Goal: Check status: Check status

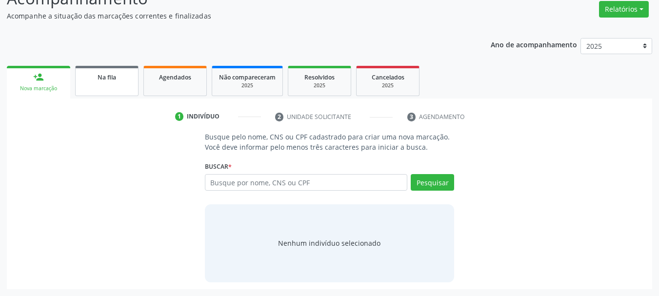
click at [79, 91] on link "Na fila" at bounding box center [106, 81] width 63 height 30
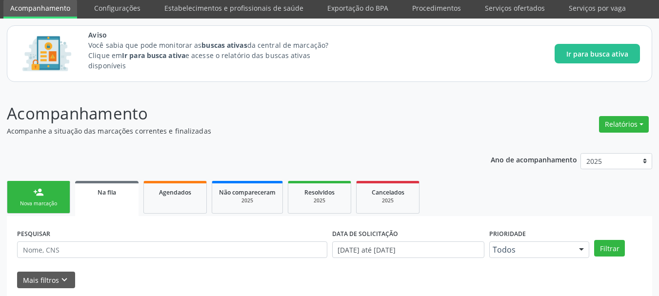
scroll to position [30, 0]
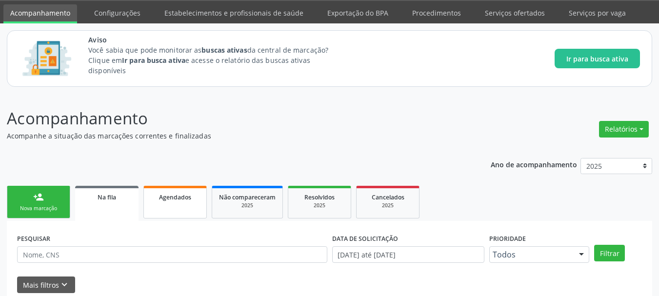
click at [182, 213] on link "Agendados" at bounding box center [174, 202] width 63 height 33
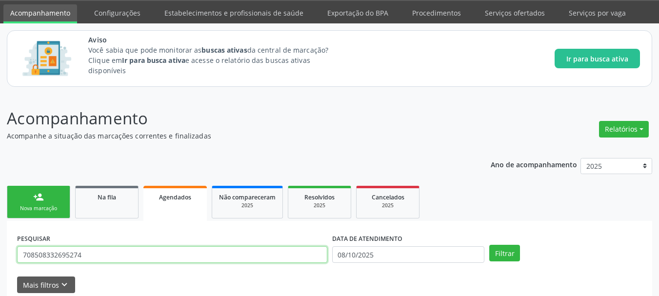
click at [306, 257] on input "708508332695274" at bounding box center [172, 254] width 310 height 17
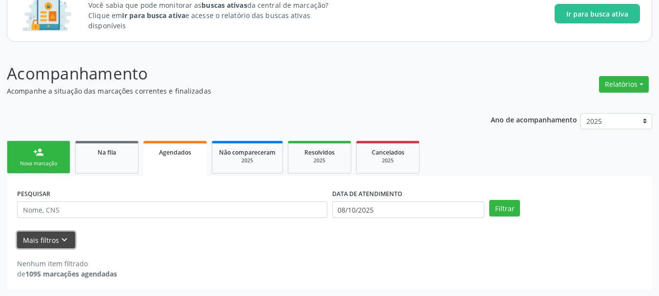
click at [42, 241] on button "Mais filtros keyboard_arrow_down" at bounding box center [46, 240] width 58 height 17
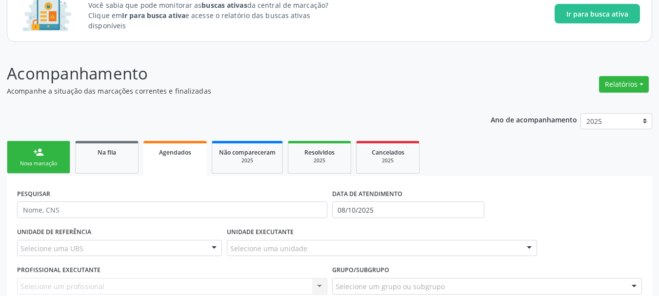
scroll to position [183, 0]
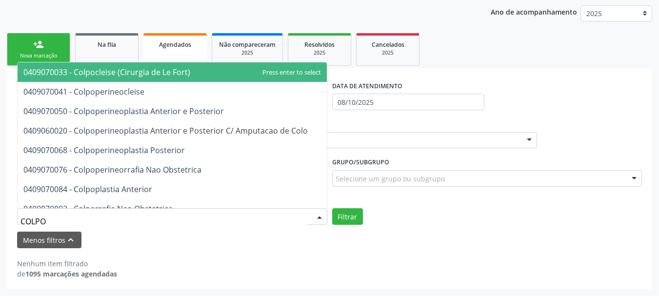
type input "COLPOS"
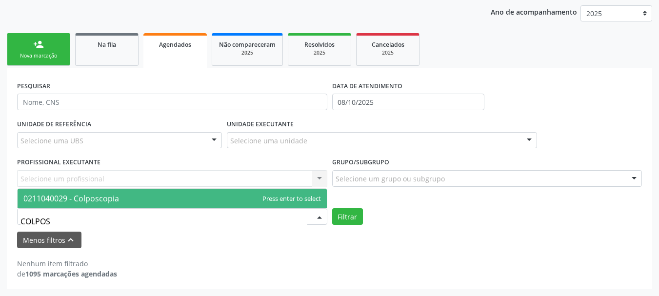
click at [97, 203] on span "0211040029 - Colposcopia" at bounding box center [71, 198] width 96 height 11
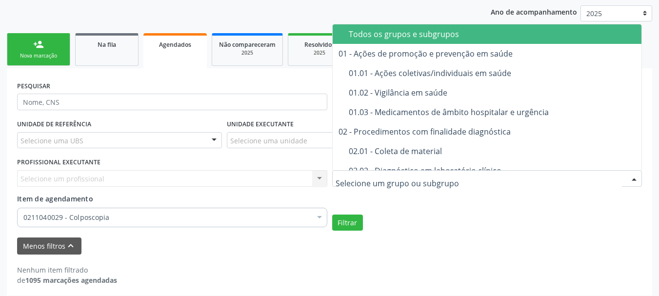
click at [419, 37] on div "Todos os grupos e subgrupos" at bounding box center [514, 34] width 330 height 8
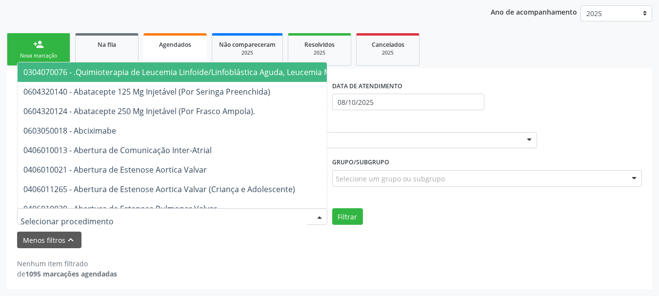
click at [177, 218] on div at bounding box center [172, 216] width 310 height 17
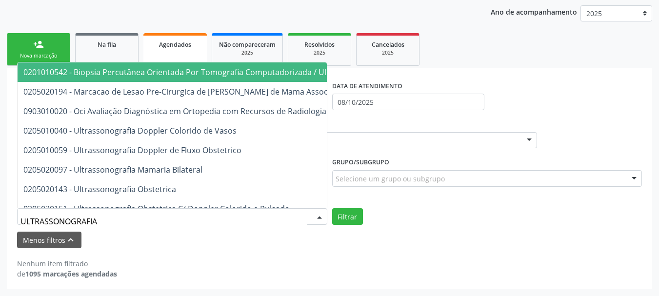
type input "ULTRASSONOGRAFIA"
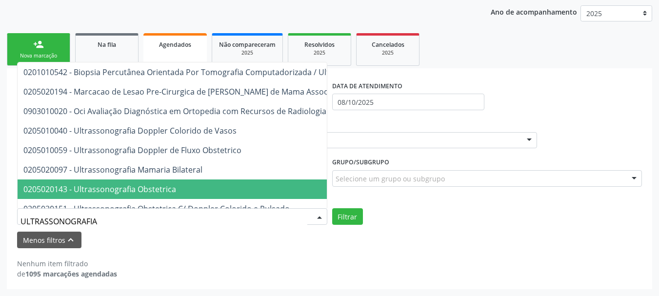
click at [182, 192] on span "0205020143 - Ultrassonografia Obstetrica" at bounding box center [263, 190] width 491 height 20
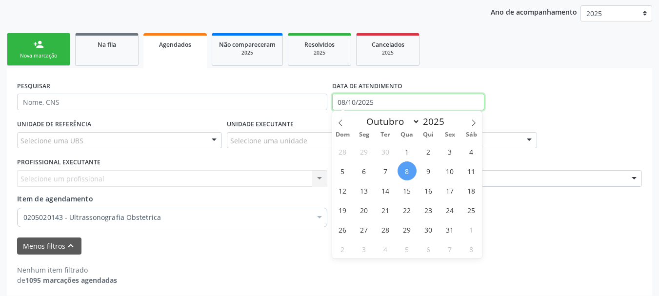
click at [400, 109] on input "08/10/2025" at bounding box center [408, 102] width 153 height 17
click at [437, 192] on span "16" at bounding box center [428, 190] width 19 height 19
type input "[DATE]"
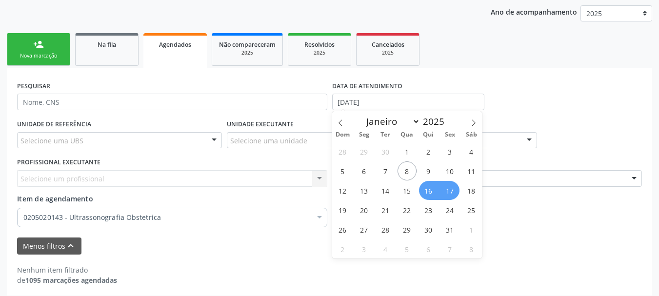
click at [455, 188] on span "17" at bounding box center [450, 190] width 19 height 19
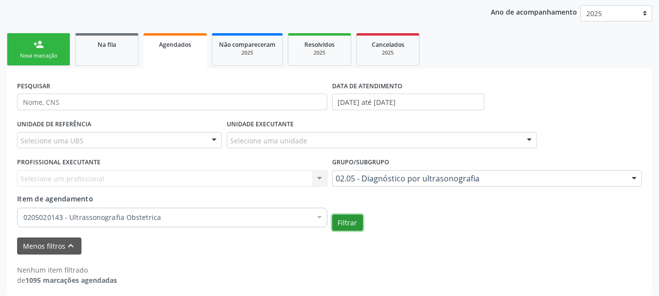
click at [358, 216] on button "Filtrar" at bounding box center [347, 223] width 31 height 17
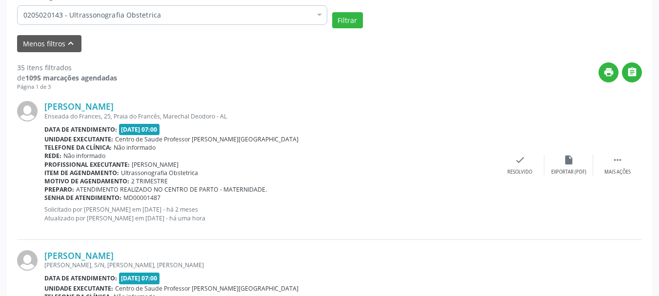
scroll to position [411, 0]
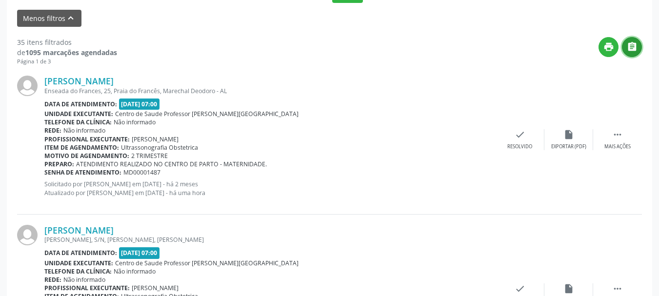
click at [634, 49] on icon "" at bounding box center [632, 46] width 11 height 11
click at [610, 49] on icon "print" at bounding box center [609, 46] width 11 height 11
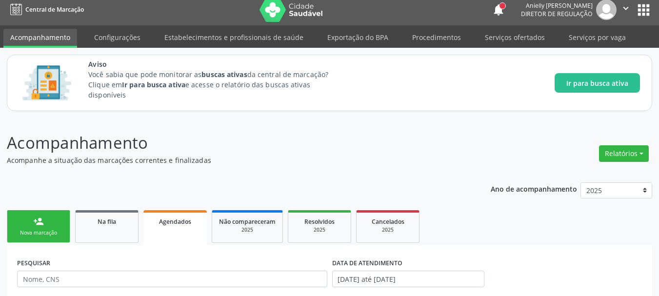
scroll to position [0, 0]
